Goal: Information Seeking & Learning: Learn about a topic

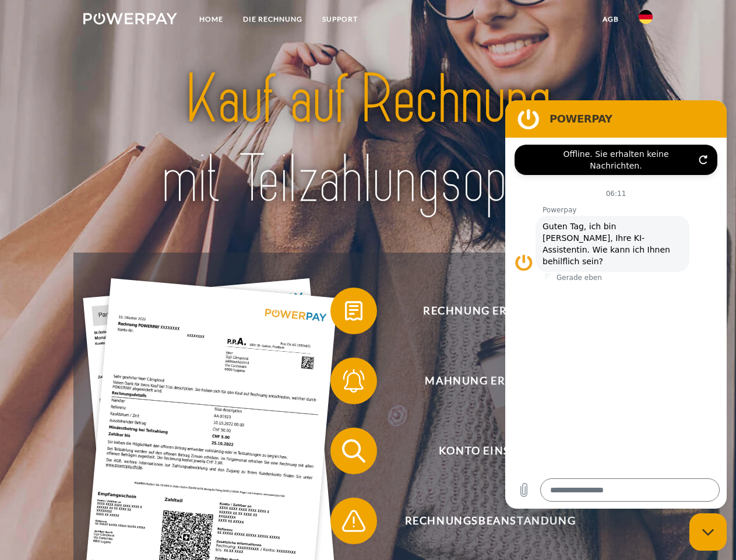
click at [130, 20] on img at bounding box center [130, 19] width 94 height 12
click at [646, 20] on img at bounding box center [646, 17] width 14 height 14
click at [610, 19] on link "agb" at bounding box center [611, 19] width 36 height 21
click at [345, 313] on span at bounding box center [336, 311] width 58 height 58
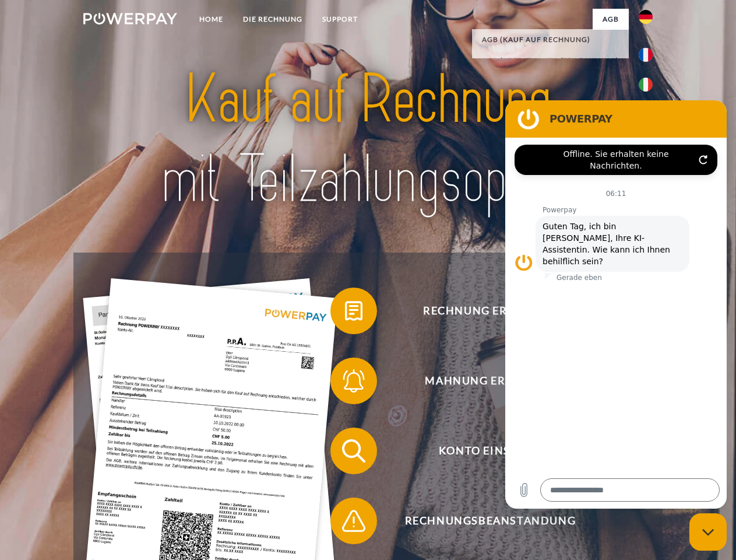
click at [345, 383] on span at bounding box center [336, 381] width 58 height 58
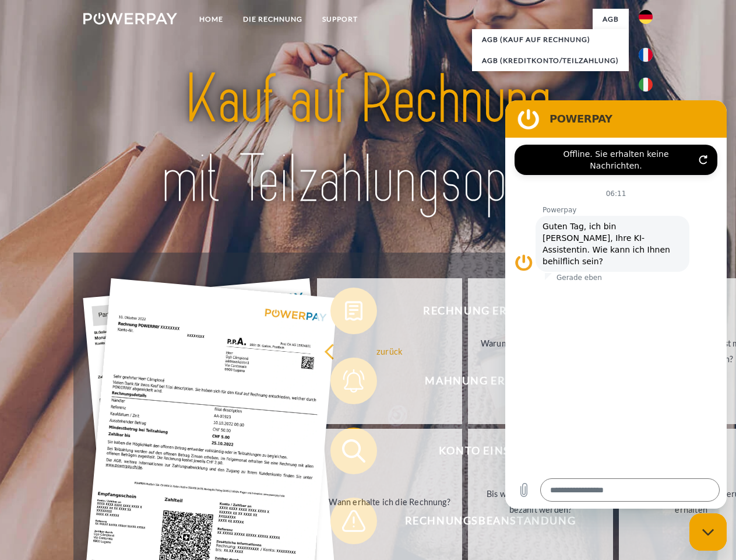
click at [468, 453] on link "Bis wann muss die Rechnung bezahlt werden?" at bounding box center [540, 502] width 145 height 146
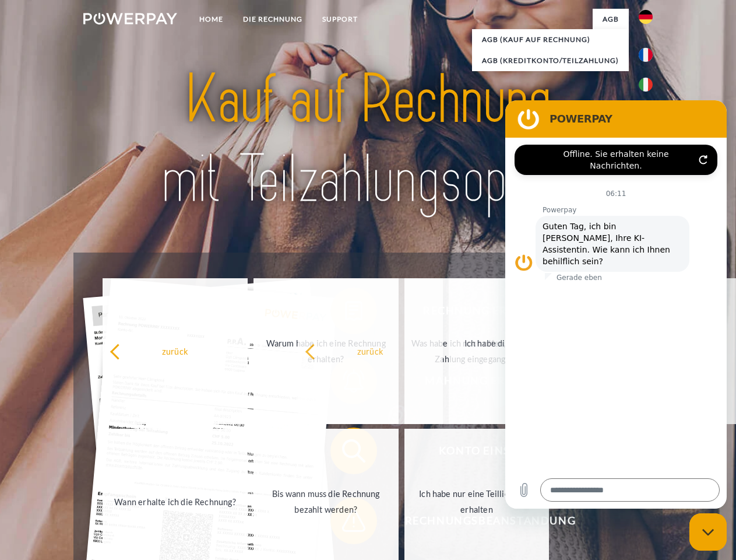
click at [345, 523] on span at bounding box center [336, 520] width 58 height 58
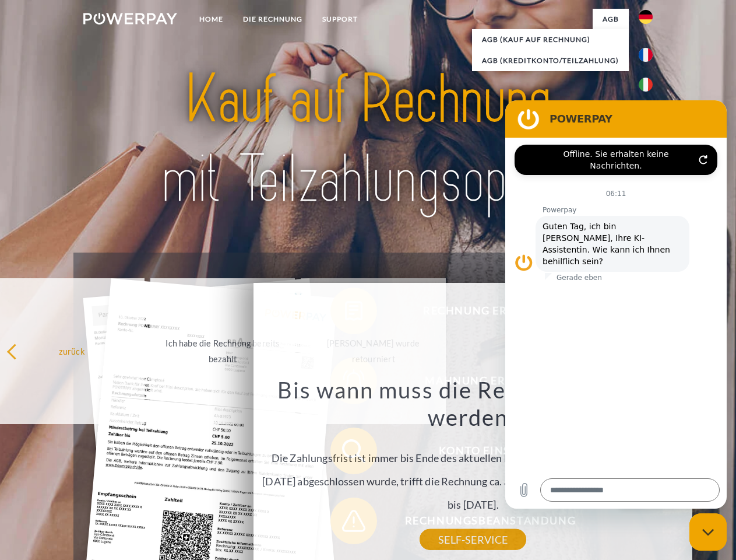
click at [708, 532] on icon "Messaging-Fenster schließen" at bounding box center [709, 532] width 12 height 8
type textarea "*"
